Goal: Navigation & Orientation: Find specific page/section

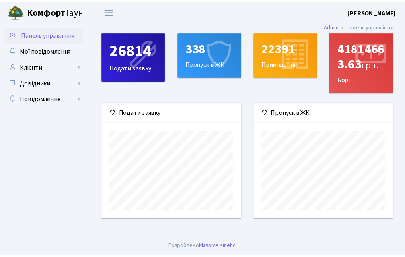
scroll to position [116, 141]
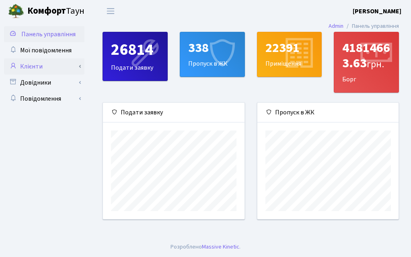
click at [36, 72] on link "Клієнти" at bounding box center [44, 66] width 81 height 16
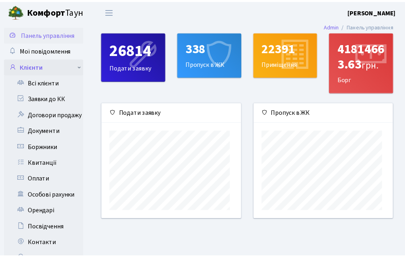
scroll to position [402468, 402446]
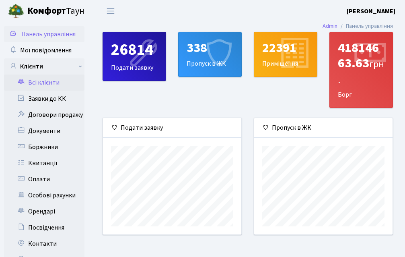
click at [54, 84] on link "Всі клієнти" at bounding box center [44, 82] width 81 height 16
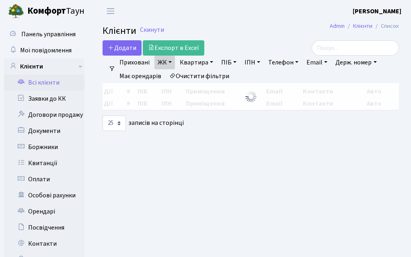
select select "25"
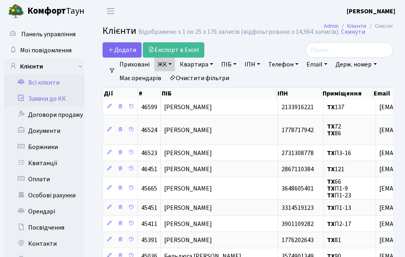
click at [53, 99] on link "Заявки до КК" at bounding box center [44, 99] width 81 height 16
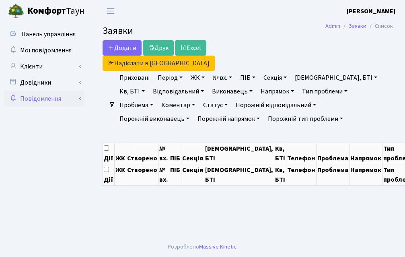
select select "25"
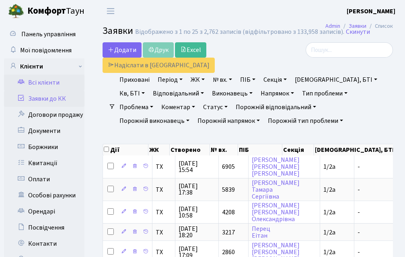
click at [46, 83] on link "Всі клієнти" at bounding box center [44, 82] width 81 height 16
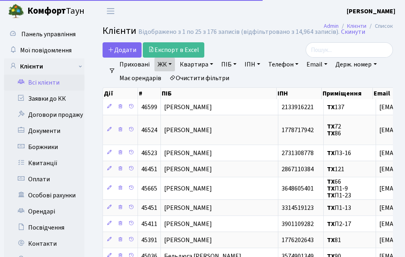
select select "25"
